Goal: Information Seeking & Learning: Learn about a topic

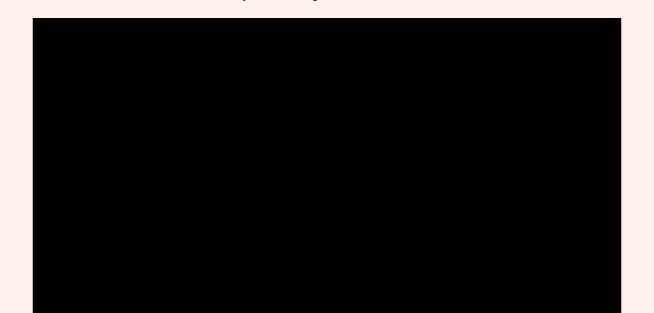
scroll to position [1228, 0]
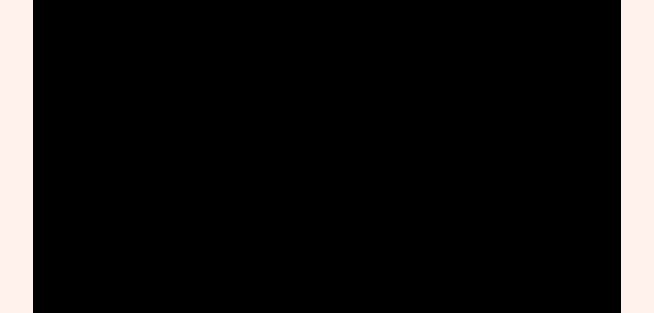
click at [8, 131] on div "Why Choose Success Tutoring [PERSON_NAME]? [PERSON_NAME] Best Kept Secret: Wher…" at bounding box center [327, 247] width 654 height 763
click at [24, 200] on div "Why Choose Success Tutoring [PERSON_NAME]? [PERSON_NAME] Best Kept Secret: Wher…" at bounding box center [327, 247] width 654 height 763
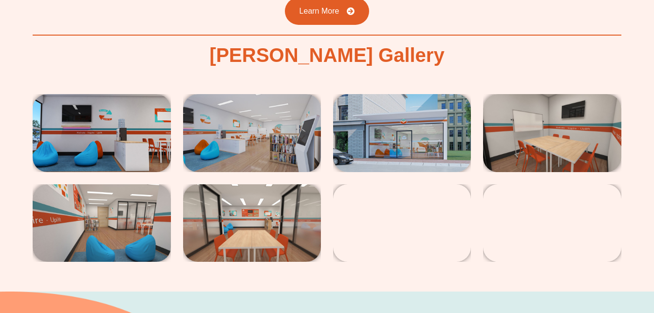
scroll to position [1579, 0]
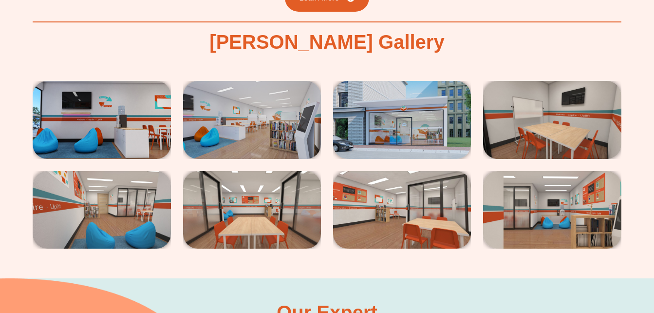
click at [116, 96] on img at bounding box center [102, 119] width 138 height 77
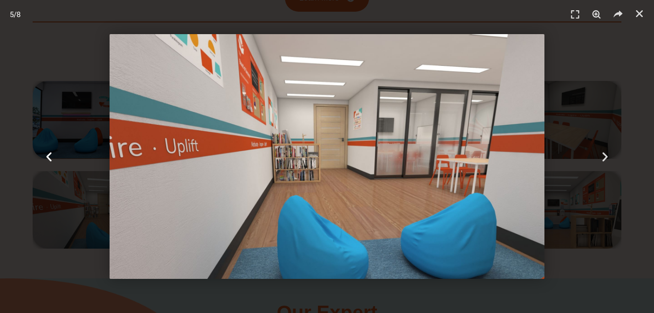
click at [19, 173] on div "Previous" at bounding box center [49, 156] width 98 height 313
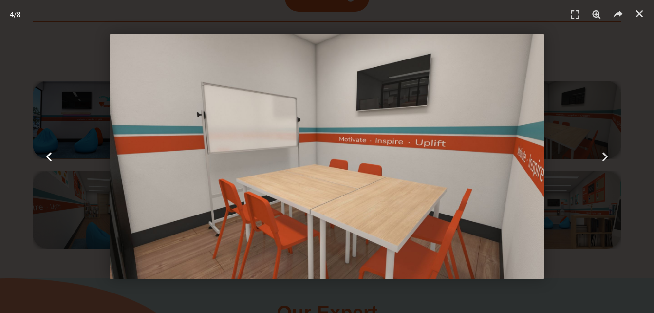
click at [17, 174] on div "Previous" at bounding box center [49, 156] width 98 height 313
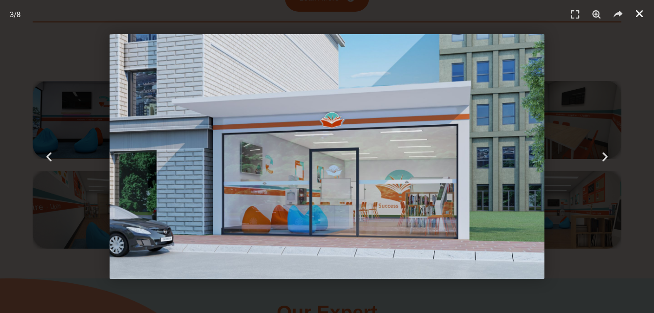
click at [640, 14] on icon "Close (Esc)" at bounding box center [640, 14] width 10 height 10
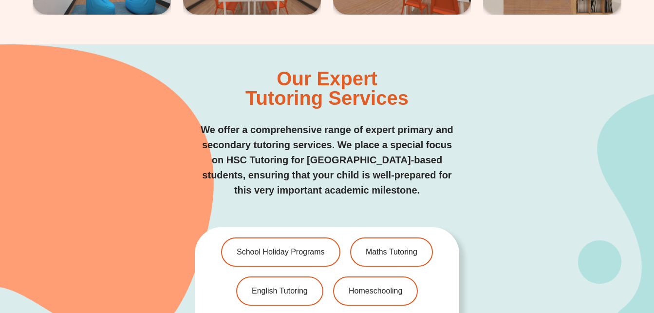
scroll to position [1832, 0]
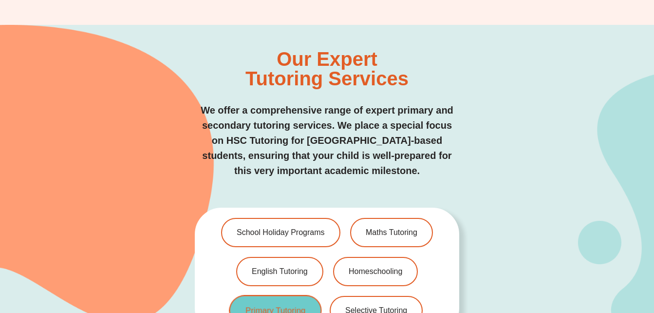
click at [288, 295] on link "Primary Tutoring" at bounding box center [276, 310] width 93 height 31
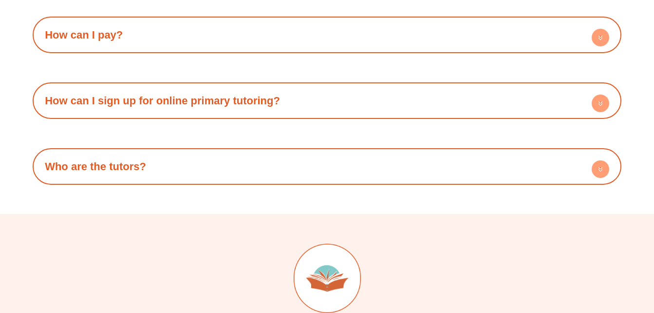
scroll to position [2397, 0]
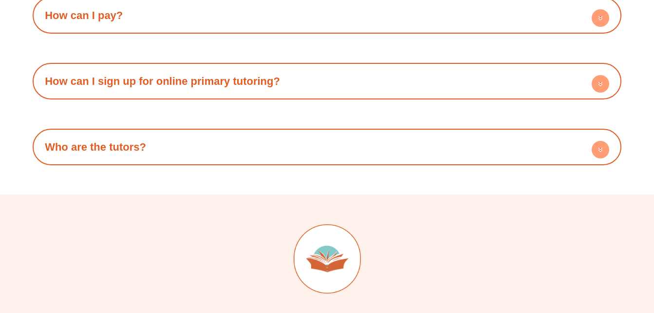
click at [278, 151] on h4 "Who are the tutors?" at bounding box center [327, 147] width 579 height 27
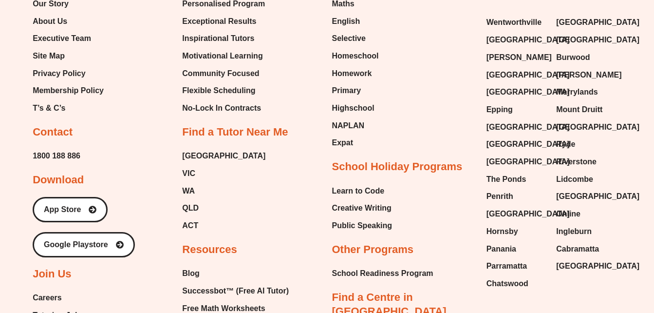
scroll to position [2924, 0]
